Goal: Information Seeking & Learning: Compare options

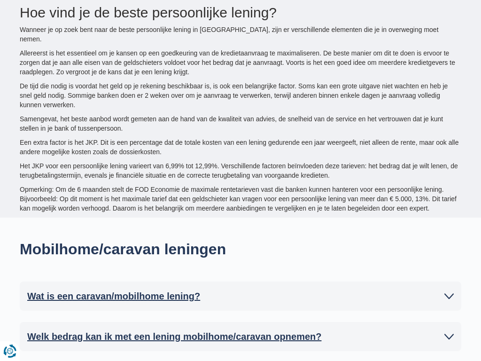
type input "15250"
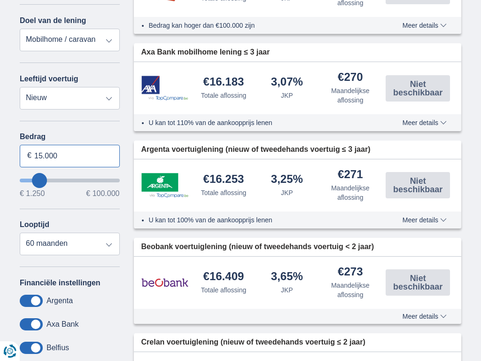
click at [69, 155] on input "15.000" at bounding box center [70, 156] width 100 height 23
type input "1"
type input "100.000"
type input "99250"
select select "120"
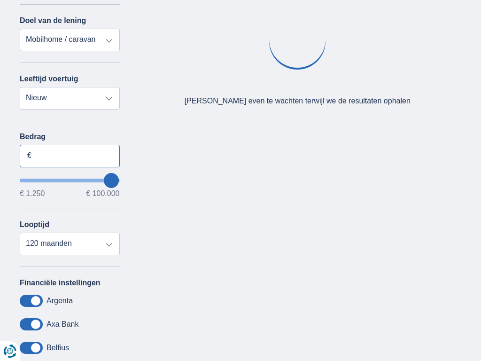
click at [69, 155] on input "Bedrag" at bounding box center [70, 156] width 100 height 23
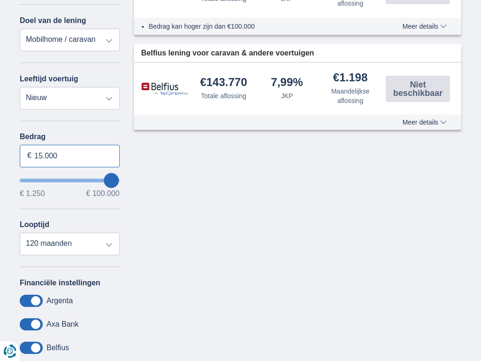
click at [69, 155] on input "15.000" at bounding box center [70, 156] width 100 height 23
type input "1"
type input "9.091"
type input "9250"
select select "48"
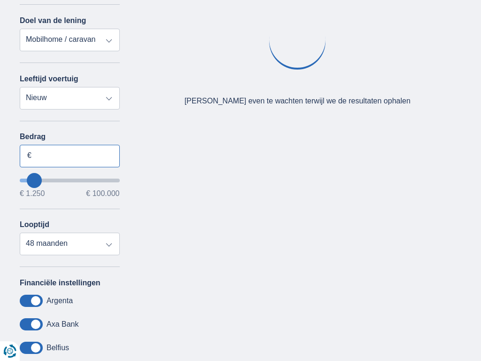
click at [69, 155] on input "Bedrag" at bounding box center [70, 156] width 100 height 23
click at [69, 155] on input "15.000" at bounding box center [70, 156] width 100 height 23
type input "1"
type input "100.000"
type input "99250"
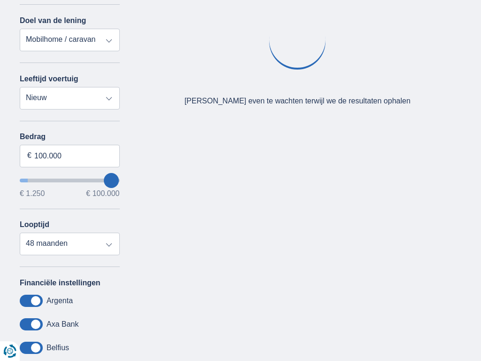
select select "120"
click at [69, 155] on input "Bedrag" at bounding box center [70, 156] width 100 height 23
click at [69, 155] on input "15.000" at bounding box center [70, 156] width 100 height 23
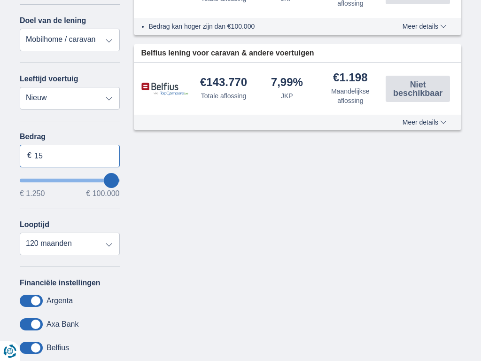
type input "1"
type input "100.000"
type input "99250"
click at [69, 155] on input "Bedrag" at bounding box center [70, 156] width 100 height 23
click at [69, 155] on input "15.000" at bounding box center [70, 156] width 100 height 23
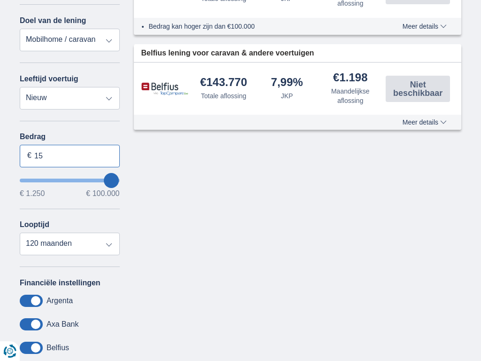
type input "1"
type input "100.000"
type input "99250"
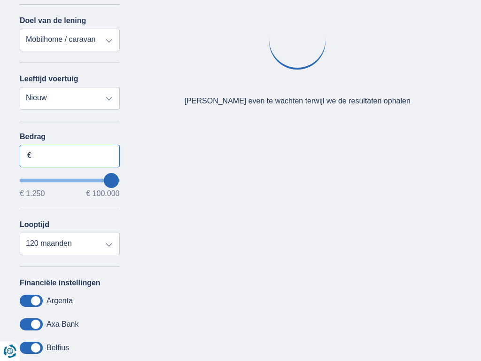
click at [69, 155] on input "Bedrag" at bounding box center [70, 156] width 100 height 23
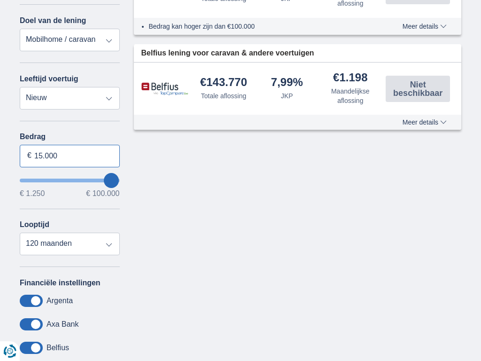
click at [69, 155] on input "15.000" at bounding box center [70, 156] width 100 height 23
type input "1"
type input "100.000"
type input "99250"
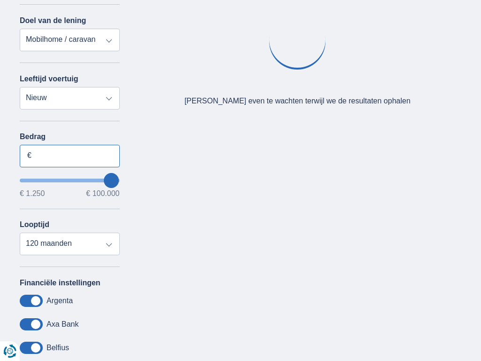
click at [69, 155] on input "Bedrag" at bounding box center [70, 156] width 100 height 23
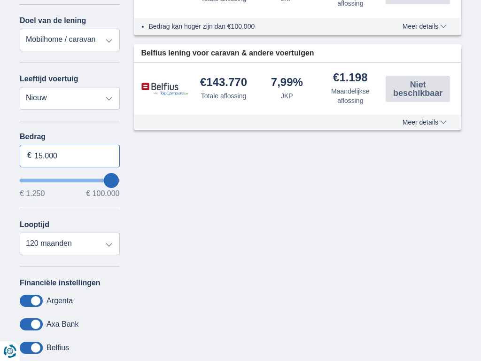
click at [69, 155] on input "15.000" at bounding box center [70, 156] width 100 height 23
type input "1"
type input "100.000"
type input "99250"
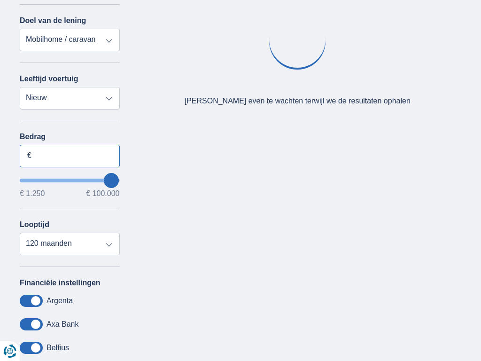
click at [69, 155] on input "Bedrag" at bounding box center [70, 156] width 100 height 23
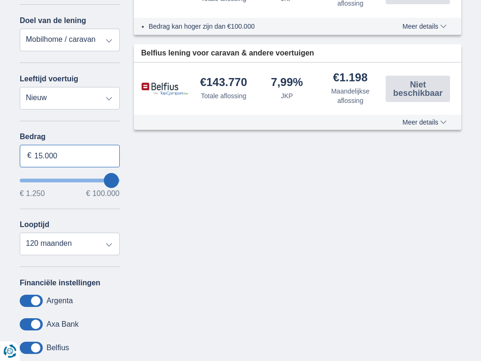
click at [69, 155] on input "15.000" at bounding box center [70, 156] width 100 height 23
type input "0"
type input "100.000"
type input "99250"
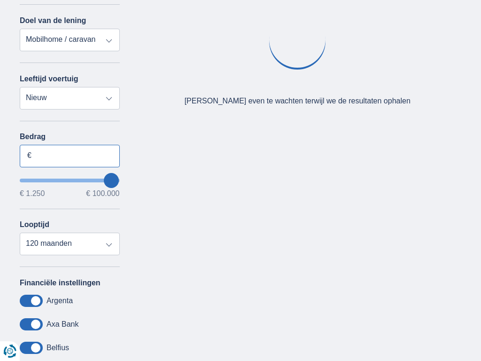
click at [69, 155] on input "Bedrag" at bounding box center [70, 156] width 100 height 23
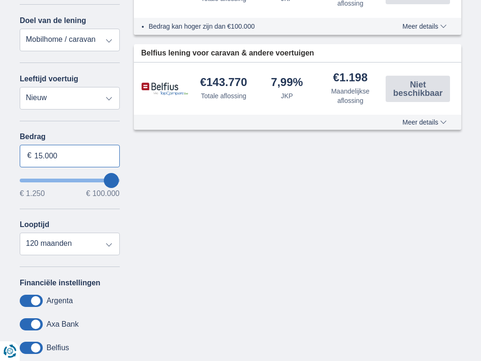
click at [69, 155] on input "15.000" at bounding box center [70, 156] width 100 height 23
type input "1"
type input "1.250"
type input "1250"
select select "24"
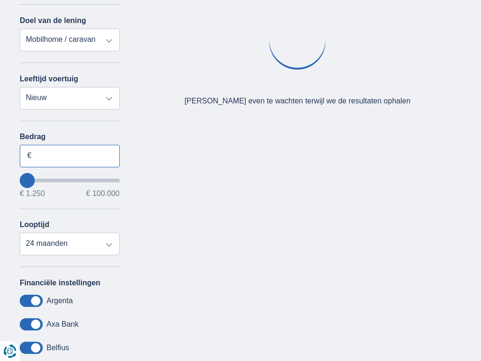
click at [69, 155] on input "Bedrag" at bounding box center [70, 156] width 100 height 23
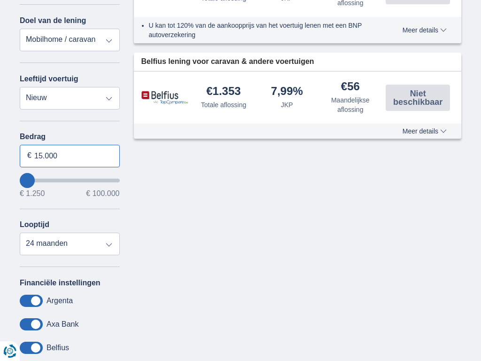
click at [69, 155] on input "15.000" at bounding box center [70, 156] width 100 height 23
type input "1"
type input "100.000"
type input "99250"
select select "120"
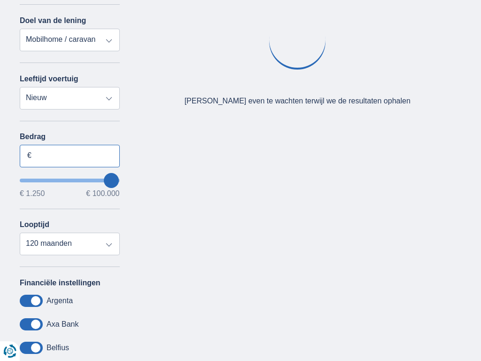
click at [69, 155] on input "Bedrag" at bounding box center [70, 156] width 100 height 23
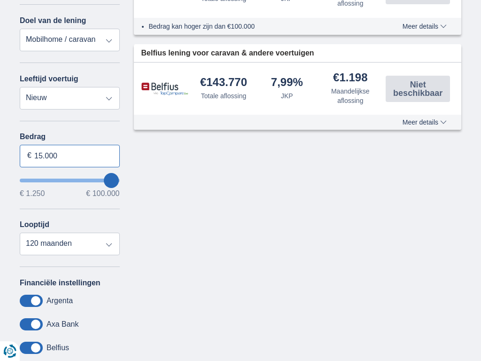
click at [69, 155] on input "15.000" at bounding box center [70, 156] width 100 height 23
type input "1"
type input "050.179"
type input "50250"
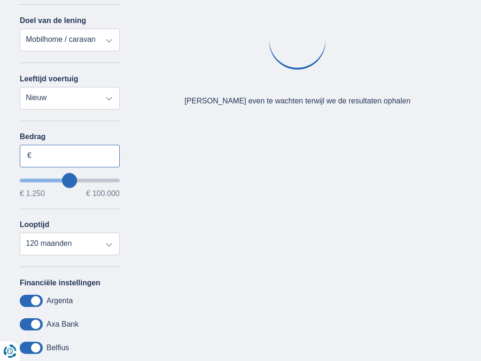
click at [69, 155] on input "Bedrag" at bounding box center [70, 156] width 100 height 23
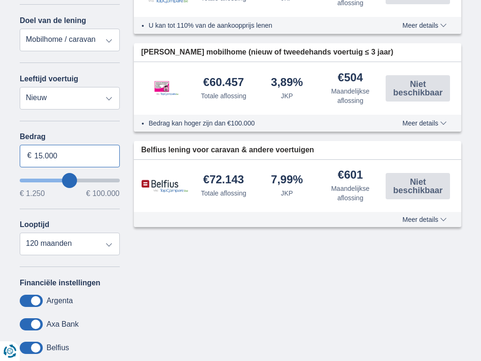
click at [69, 155] on input "15.000" at bounding box center [70, 156] width 100 height 23
type input "1"
type input "100.000"
type input "99250"
click at [69, 155] on input "Bedrag" at bounding box center [70, 156] width 100 height 23
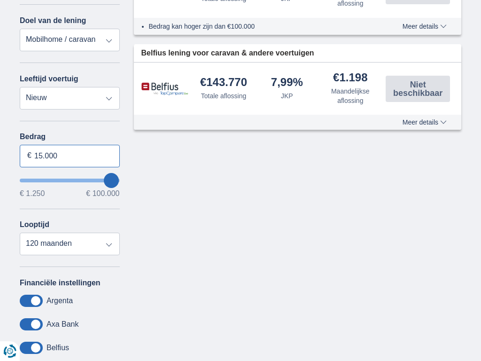
click at [69, 155] on input "15.000" at bounding box center [70, 156] width 100 height 23
type input "1"
type input "100.000"
type input "99250"
click at [69, 155] on input "Bedrag" at bounding box center [70, 156] width 100 height 23
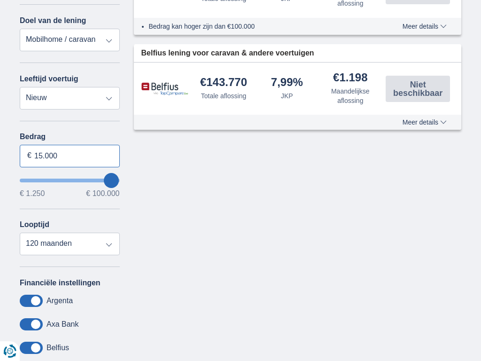
click at [69, 155] on input "15.000" at bounding box center [70, 156] width 100 height 23
type input "1"
type input "39.027"
type input "39250"
click at [69, 155] on input "Bedrag" at bounding box center [70, 156] width 100 height 23
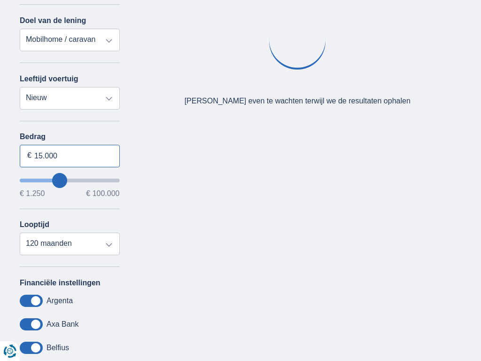
click at [69, 155] on input "15.000" at bounding box center [70, 156] width 100 height 23
type input "1"
type input "100.000"
type input "99250"
click at [69, 155] on input "Bedrag" at bounding box center [70, 156] width 100 height 23
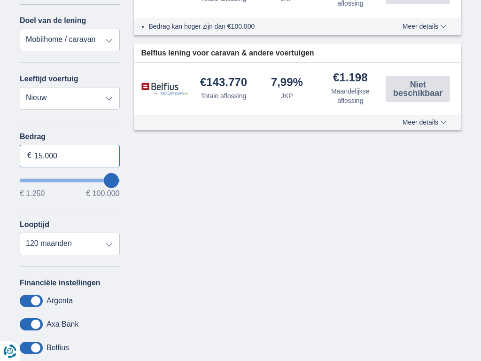
click at [69, 155] on input "15.000" at bounding box center [70, 156] width 100 height 23
type input "1"
type input "1.250"
type input "1250"
select select "24"
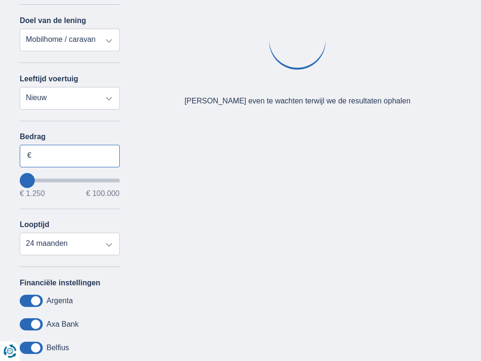
click at [69, 155] on input "Bedrag" at bounding box center [70, 156] width 100 height 23
type input "15.000"
select select "mrp+"
